Goal: Share content: Share content

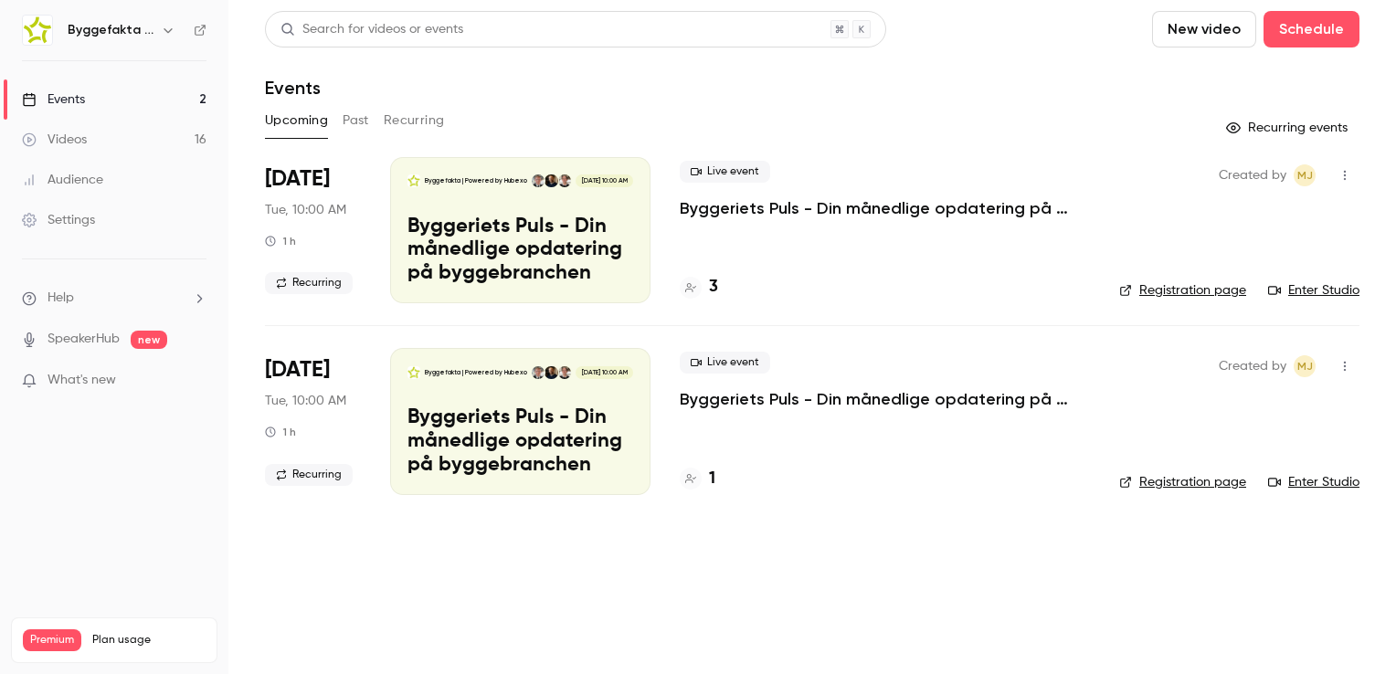
click at [164, 29] on icon "button" at bounding box center [168, 30] width 15 height 15
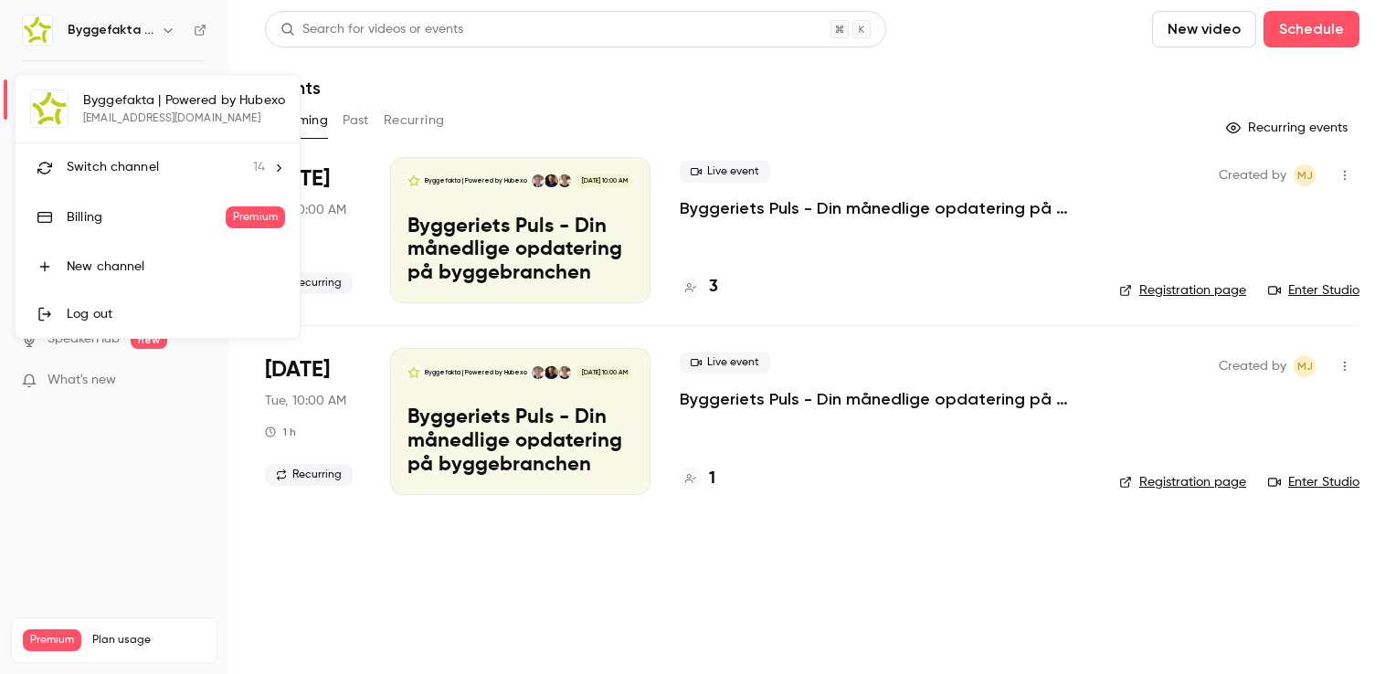
click at [143, 160] on span "Switch channel" at bounding box center [113, 167] width 92 height 19
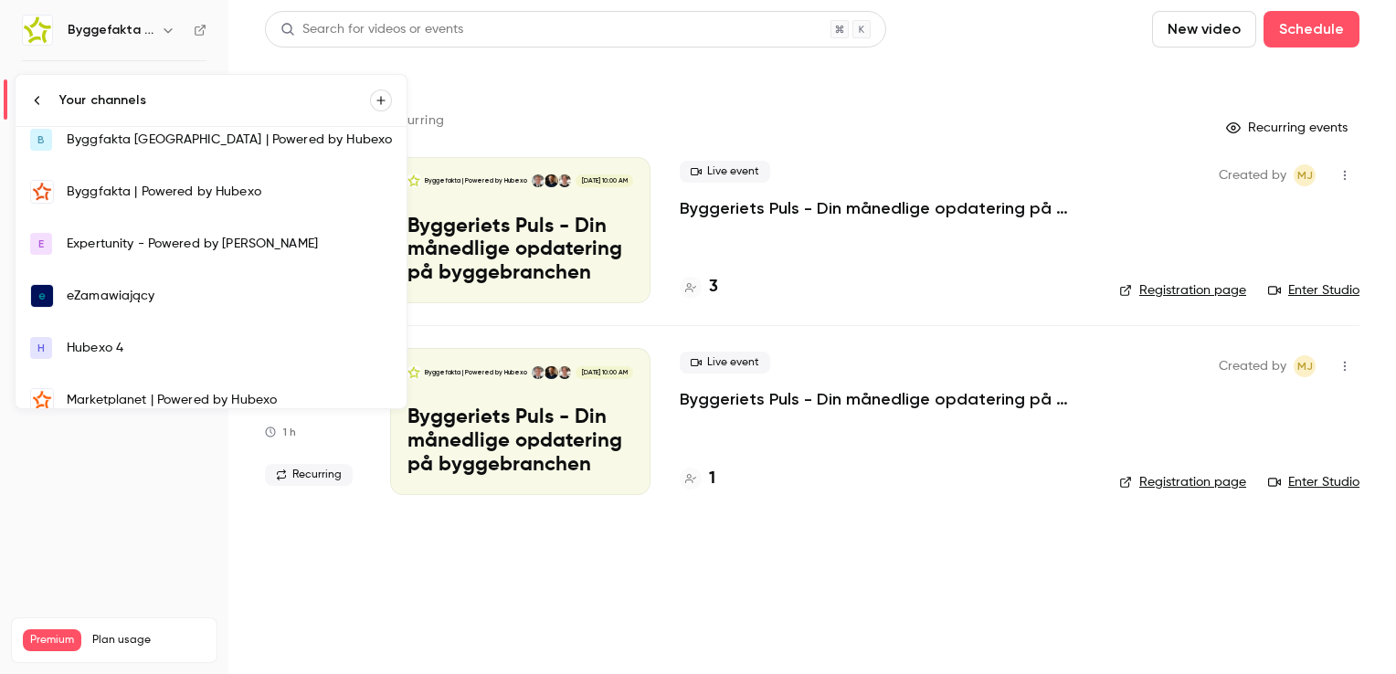
scroll to position [91, 0]
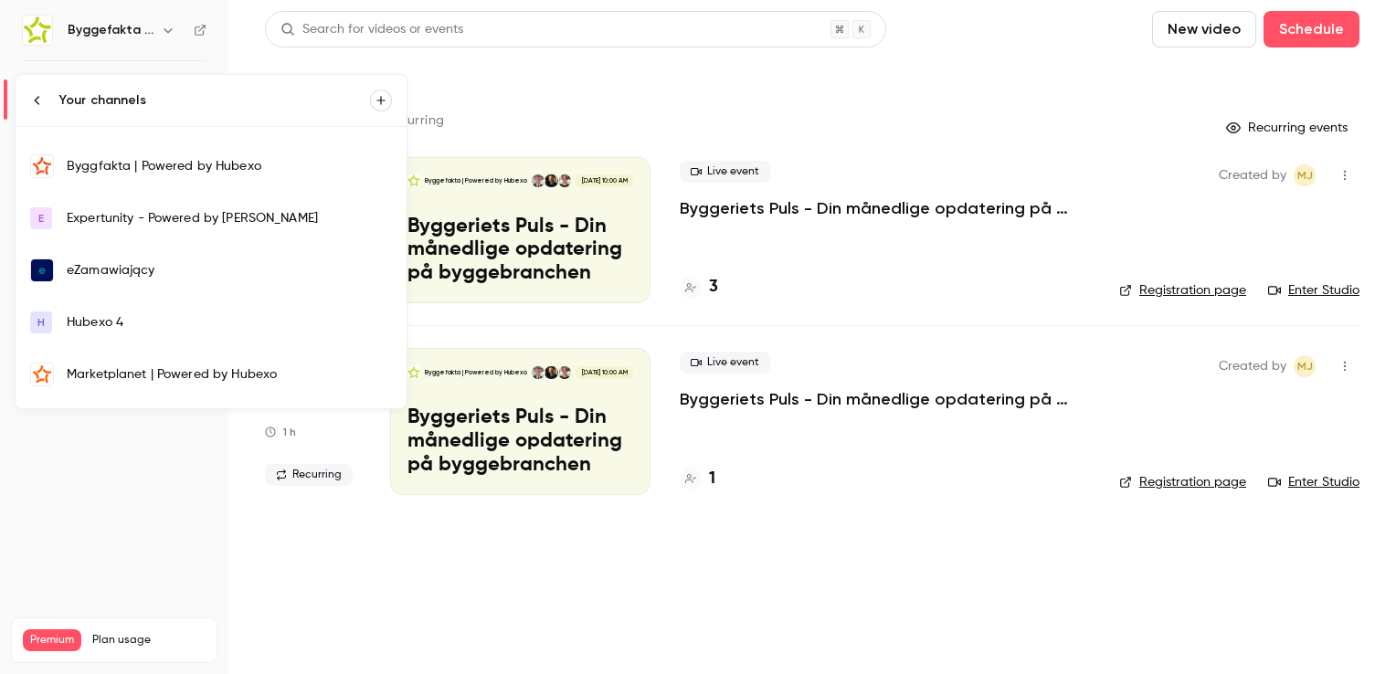
click at [118, 268] on div "eZamawiający" at bounding box center [229, 270] width 325 height 18
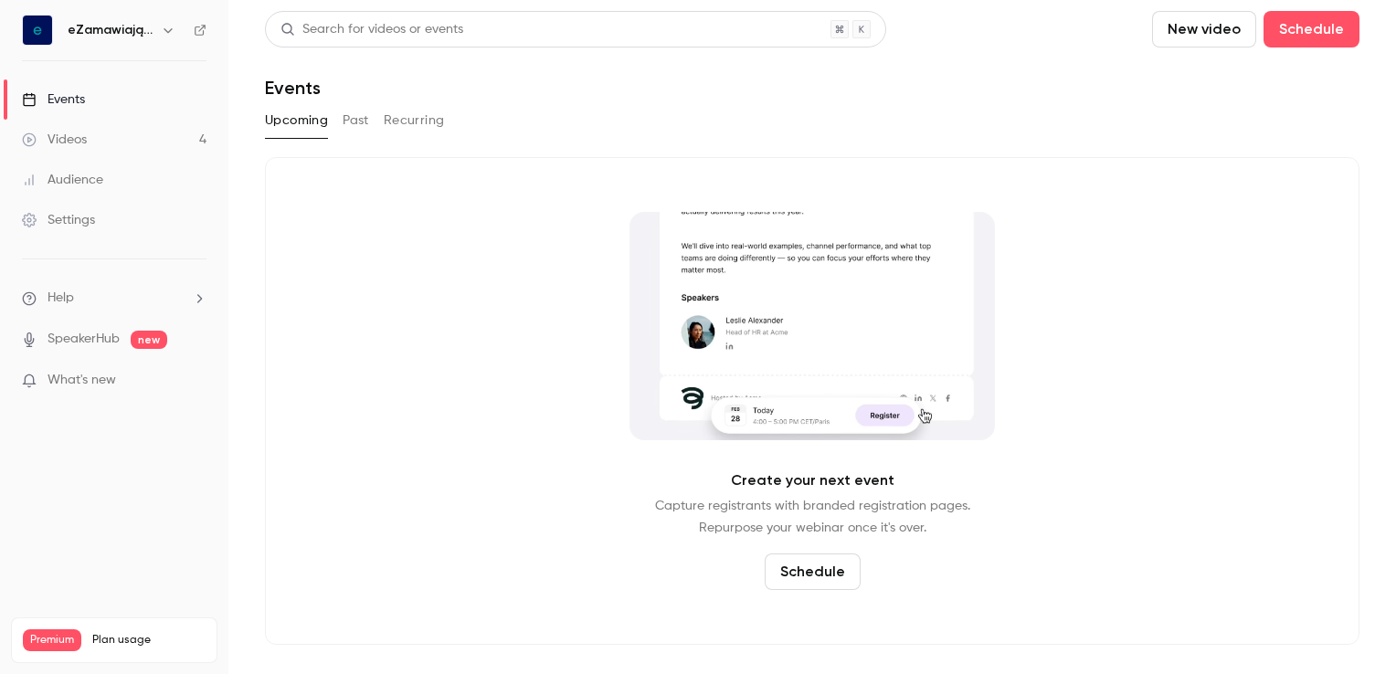
click at [130, 137] on link "Videos 4" at bounding box center [114, 140] width 228 height 40
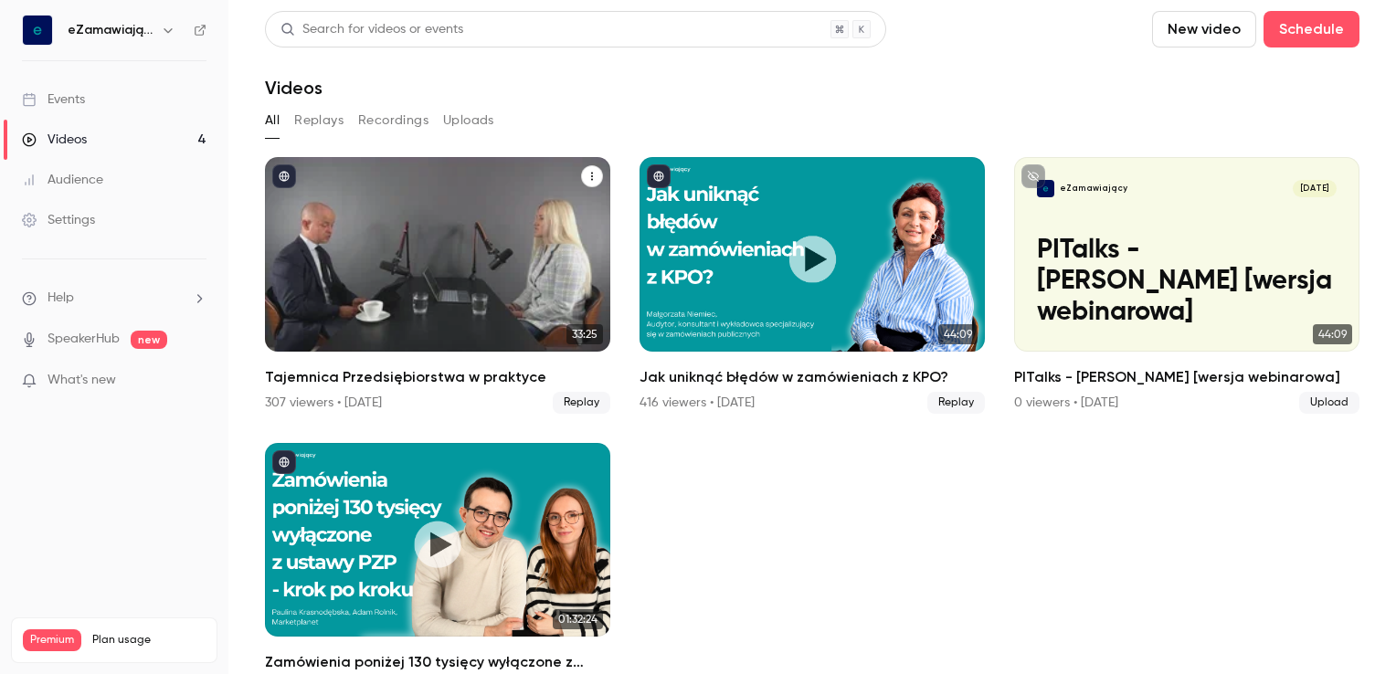
click at [558, 247] on div "Tajemnica Przedsiębiorstwa w praktyce" at bounding box center [437, 254] width 345 height 195
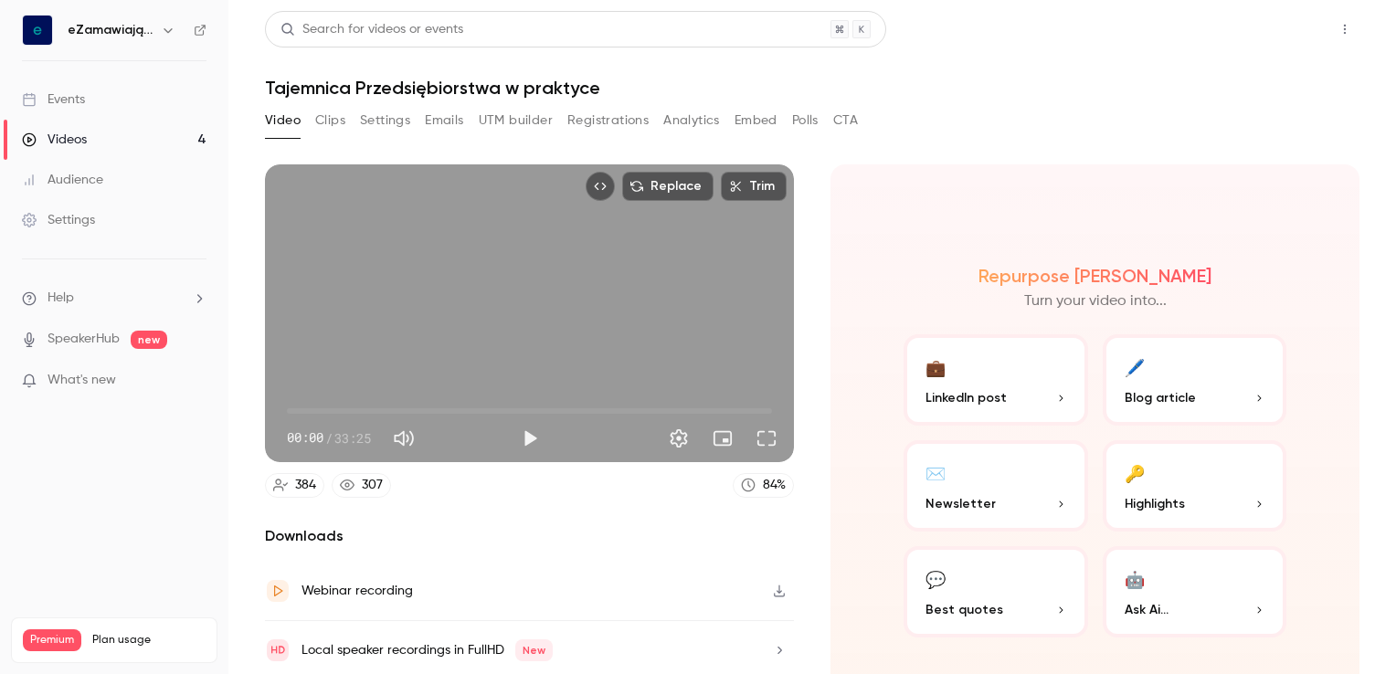
click at [1269, 31] on button "Share" at bounding box center [1279, 29] width 72 height 37
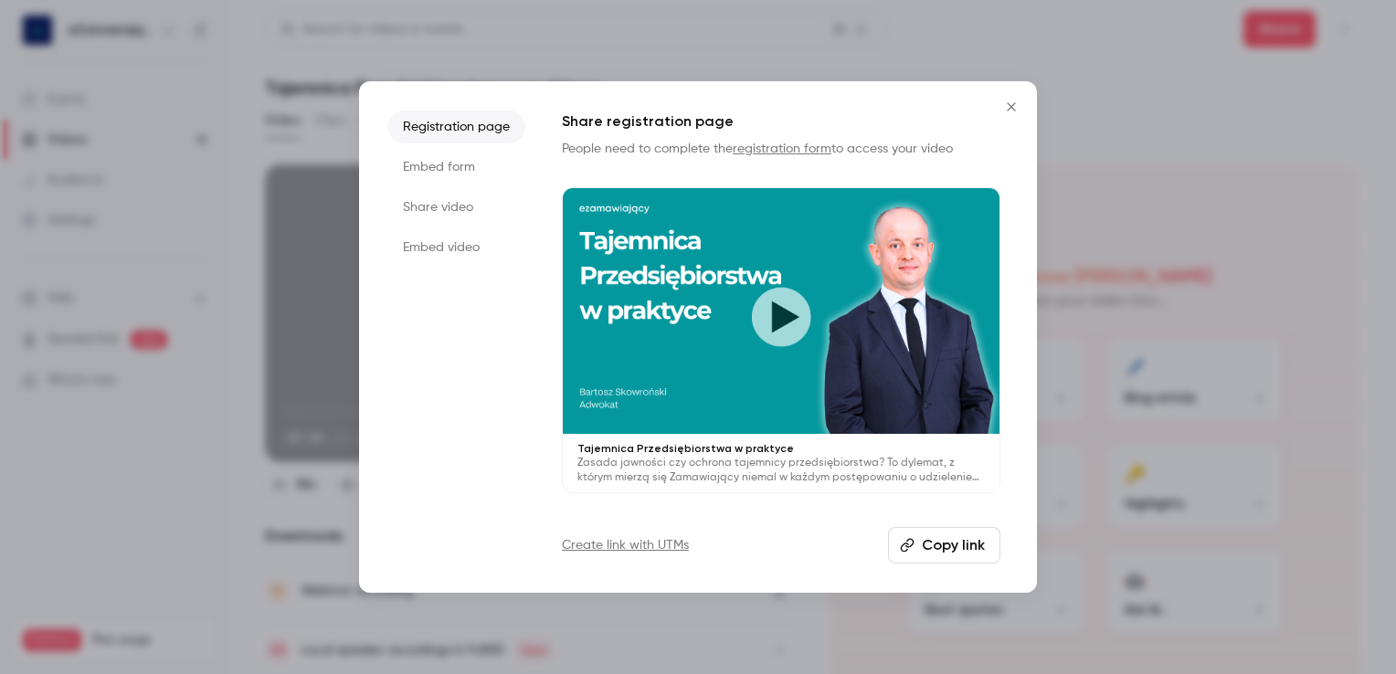
click at [946, 542] on button "Copy link" at bounding box center [944, 545] width 112 height 37
